Goal: Complete application form: Complete application form

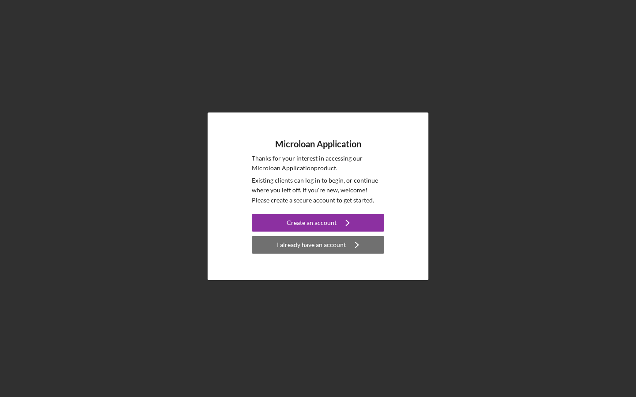
click at [324, 248] on div "I already have an account" at bounding box center [311, 245] width 69 height 18
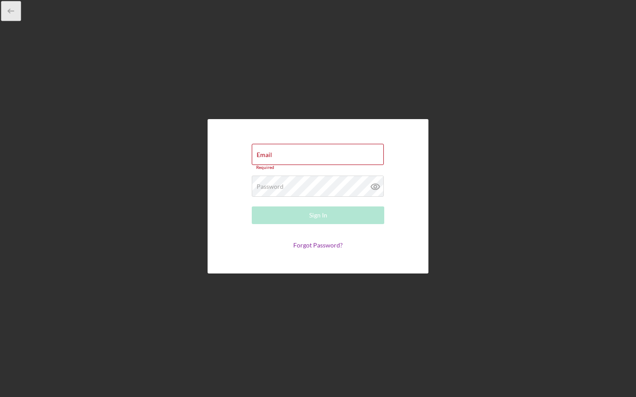
click at [10, 18] on icon "button" at bounding box center [11, 11] width 20 height 20
